Goal: Information Seeking & Learning: Learn about a topic

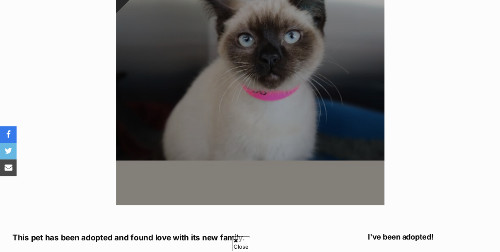
scroll to position [456, 0]
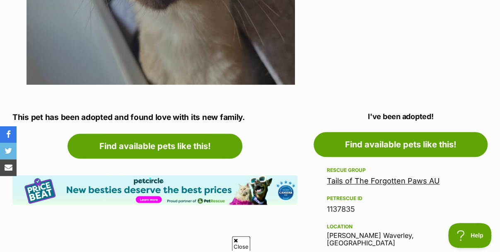
click at [333, 176] on link "Tails of The Forgotten Paws AU" at bounding box center [383, 180] width 113 height 9
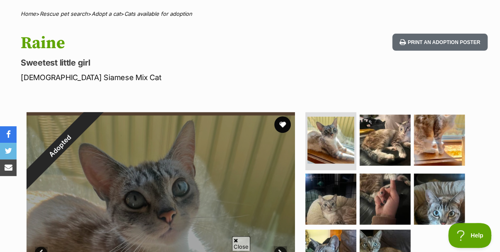
scroll to position [41, 0]
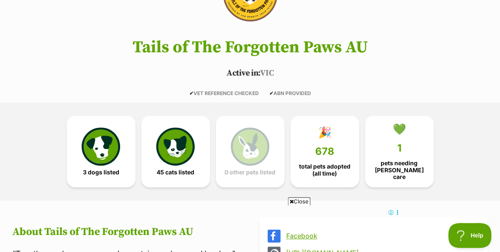
scroll to position [166, 0]
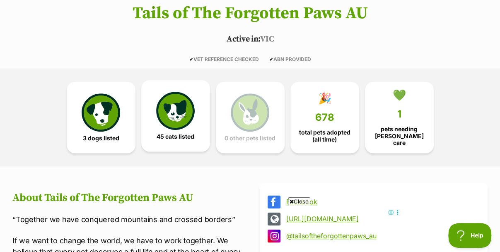
click at [157, 95] on img at bounding box center [175, 111] width 38 height 38
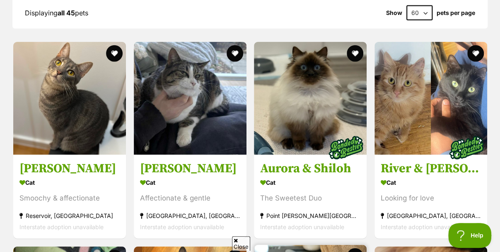
scroll to position [956, 0]
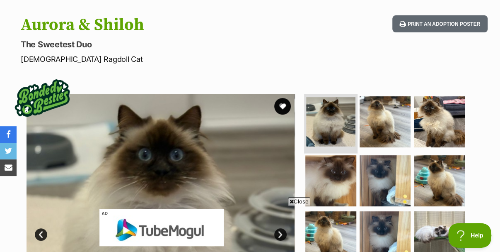
scroll to position [83, 0]
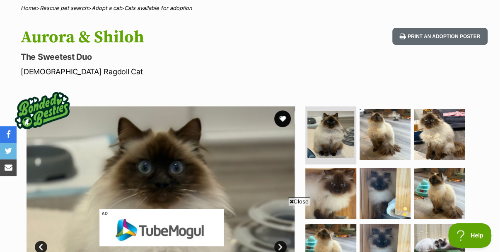
click at [295, 199] on span "Close" at bounding box center [299, 201] width 22 height 8
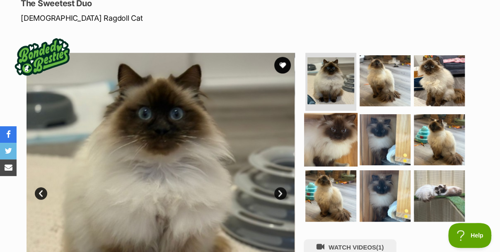
scroll to position [124, 0]
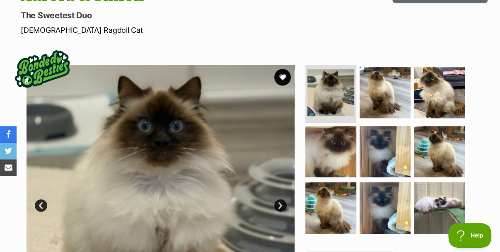
click at [279, 199] on link "Next" at bounding box center [280, 205] width 12 height 12
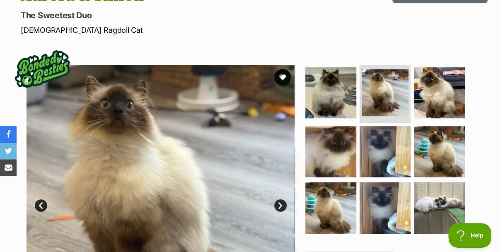
click at [279, 199] on link "Next" at bounding box center [280, 205] width 12 height 12
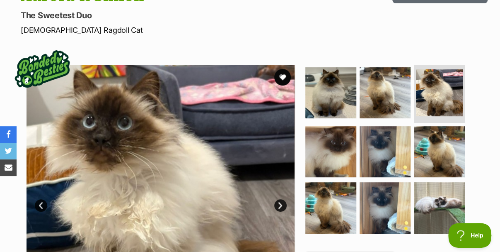
click at [279, 199] on link "Next" at bounding box center [280, 205] width 12 height 12
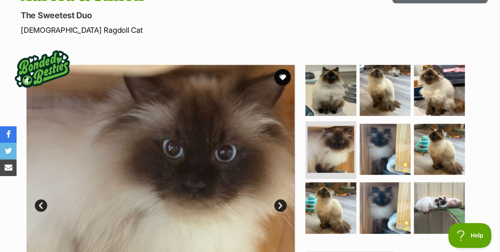
click at [279, 199] on link "Next" at bounding box center [280, 205] width 12 height 12
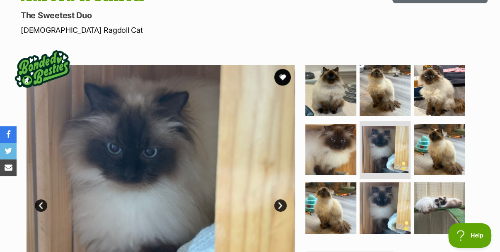
click at [279, 199] on link "Next" at bounding box center [280, 205] width 12 height 12
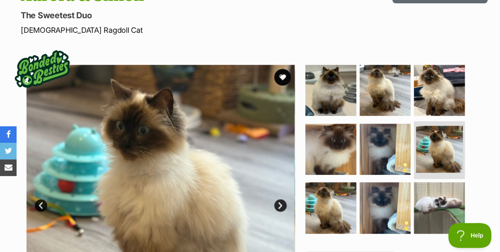
click at [279, 199] on link "Next" at bounding box center [280, 205] width 12 height 12
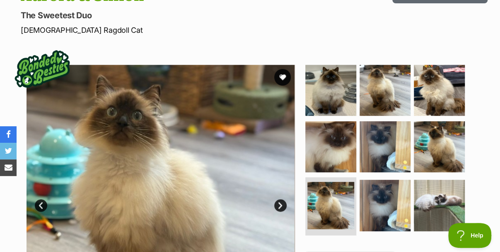
click at [281, 199] on link "Next" at bounding box center [280, 205] width 12 height 12
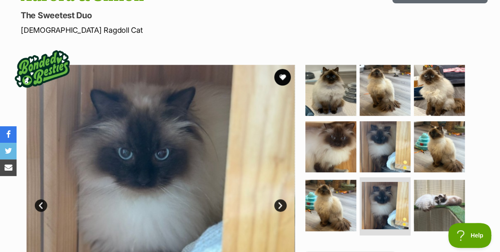
click at [281, 199] on link "Next" at bounding box center [280, 205] width 12 height 12
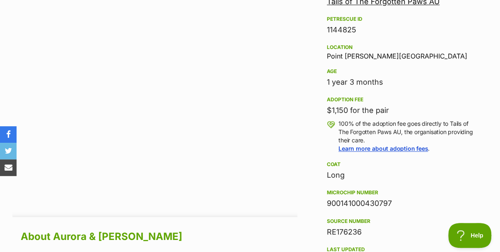
scroll to position [166, 0]
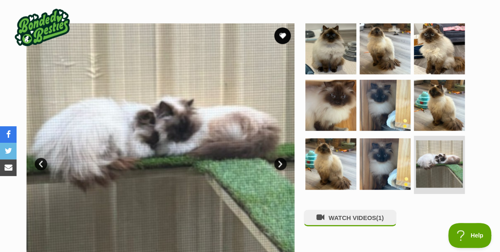
click at [284, 158] on link "Next" at bounding box center [280, 164] width 12 height 12
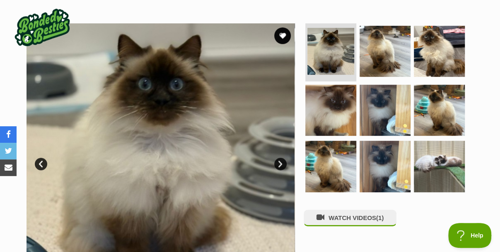
click at [281, 158] on link "Next" at bounding box center [280, 164] width 12 height 12
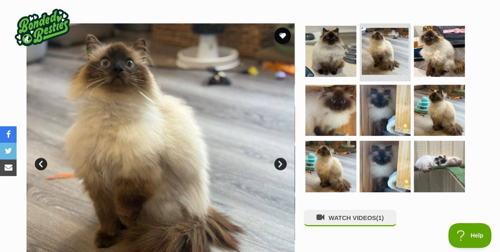
click at [281, 158] on link "Next" at bounding box center [280, 164] width 12 height 12
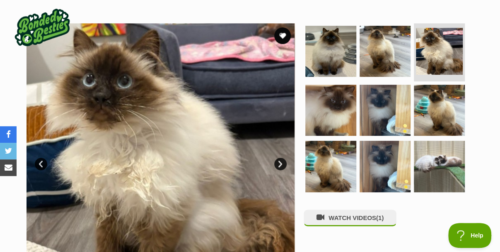
click at [281, 158] on link "Next" at bounding box center [280, 164] width 12 height 12
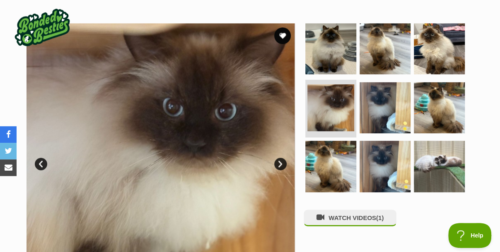
click at [281, 158] on link "Next" at bounding box center [280, 164] width 12 height 12
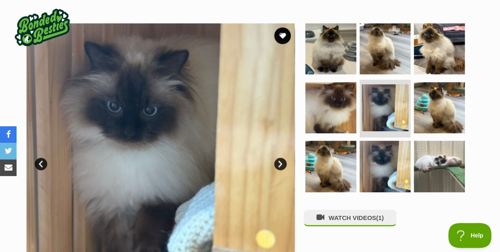
click at [281, 158] on link "Next" at bounding box center [280, 164] width 12 height 12
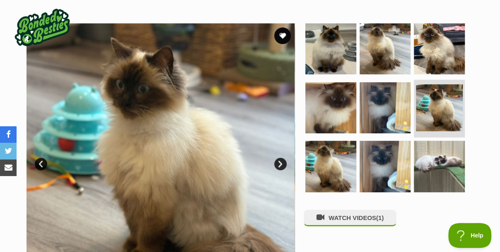
click at [281, 158] on link "Next" at bounding box center [280, 164] width 12 height 12
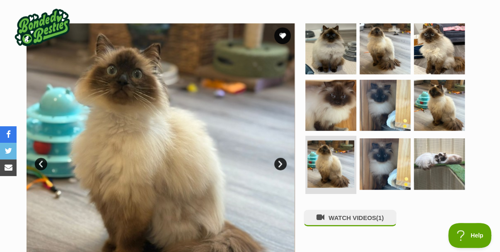
click at [281, 158] on link "Next" at bounding box center [280, 164] width 12 height 12
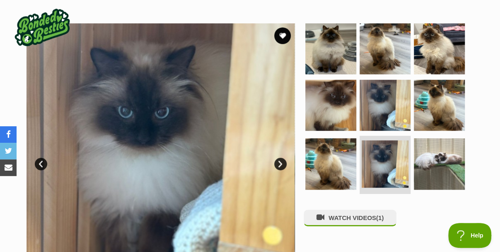
click at [281, 158] on link "Next" at bounding box center [280, 164] width 12 height 12
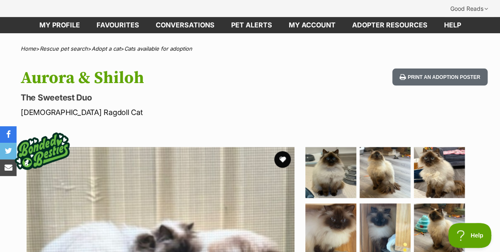
scroll to position [41, 0]
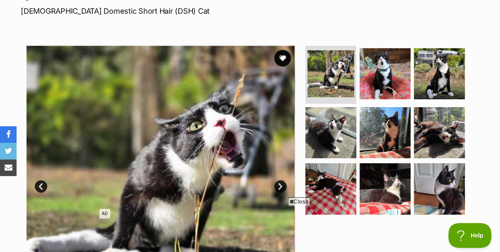
scroll to position [166, 0]
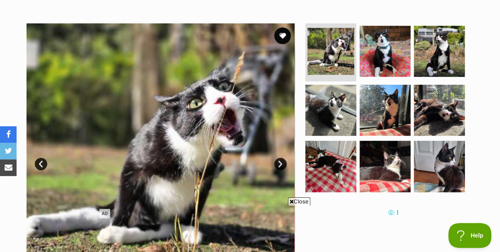
click at [303, 202] on span "Close" at bounding box center [299, 201] width 22 height 8
click at [280, 158] on link "Next" at bounding box center [280, 164] width 12 height 12
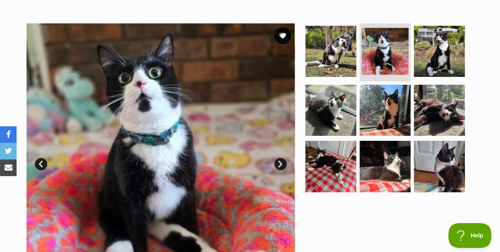
click at [280, 158] on link "Next" at bounding box center [280, 164] width 12 height 12
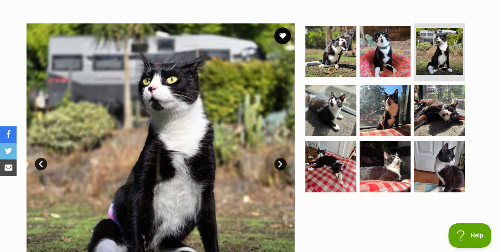
click at [280, 158] on link "Next" at bounding box center [280, 164] width 12 height 12
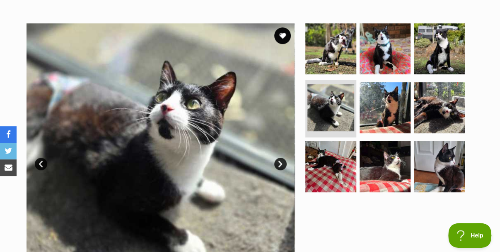
click at [280, 158] on link "Next" at bounding box center [280, 164] width 12 height 12
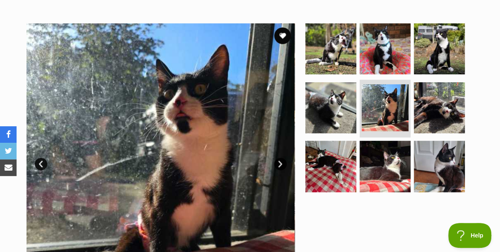
click at [280, 158] on link "Next" at bounding box center [280, 164] width 12 height 12
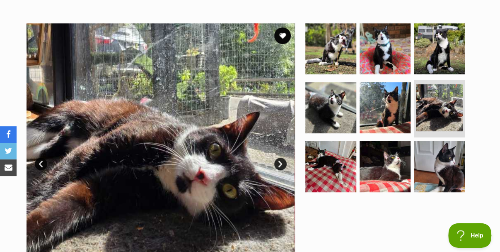
click at [280, 158] on link "Next" at bounding box center [280, 164] width 12 height 12
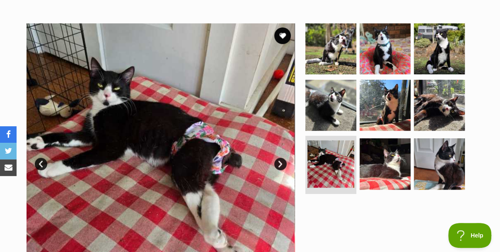
click at [280, 158] on link "Next" at bounding box center [280, 164] width 12 height 12
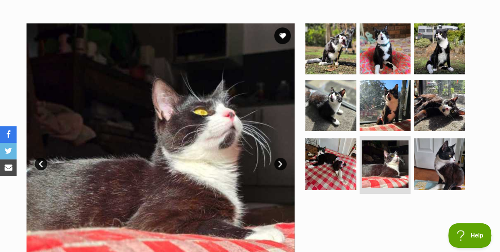
click at [280, 158] on link "Next" at bounding box center [280, 164] width 12 height 12
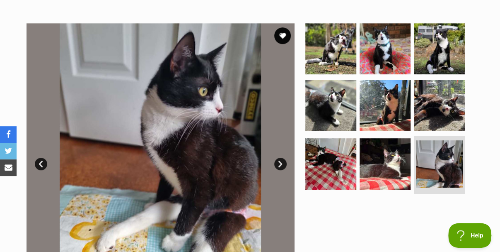
click at [280, 158] on link "Next" at bounding box center [280, 164] width 12 height 12
